Goal: Information Seeking & Learning: Learn about a topic

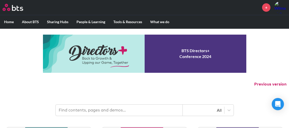
click at [104, 111] on input "text" at bounding box center [119, 109] width 127 height 11
type input "media"
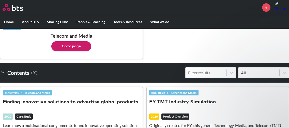
scroll to position [122, 0]
click at [73, 44] on button "Go to page" at bounding box center [71, 46] width 40 height 10
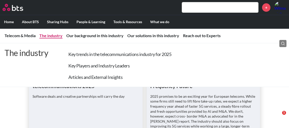
scroll to position [938, 0]
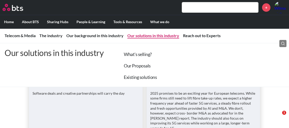
click at [169, 38] on link "Our solutions in this industry" at bounding box center [153, 35] width 52 height 5
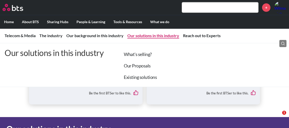
scroll to position [2664, 0]
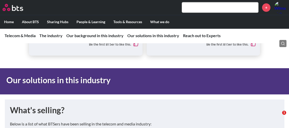
click at [131, 106] on h1 "What's selling?" at bounding box center [144, 109] width 269 height 11
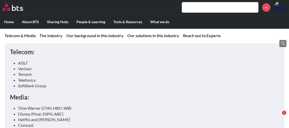
scroll to position [472, 0]
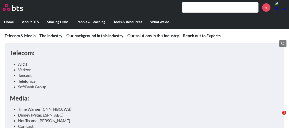
click at [200, 9] on input "text" at bounding box center [220, 7] width 76 height 10
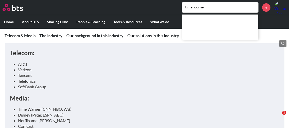
type input "time warner"
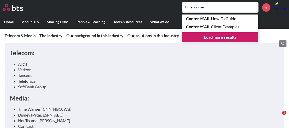
click at [204, 36] on link "Load more results" at bounding box center [220, 37] width 76 height 10
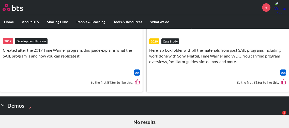
scroll to position [196, 0]
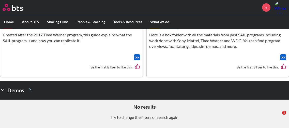
click at [282, 57] on img at bounding box center [283, 57] width 6 height 6
